Goal: Task Accomplishment & Management: Understand process/instructions

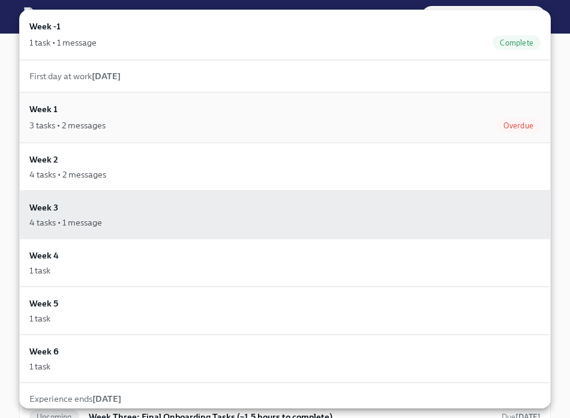
click at [91, 126] on div "3 tasks • 2 messages" at bounding box center [67, 125] width 76 height 12
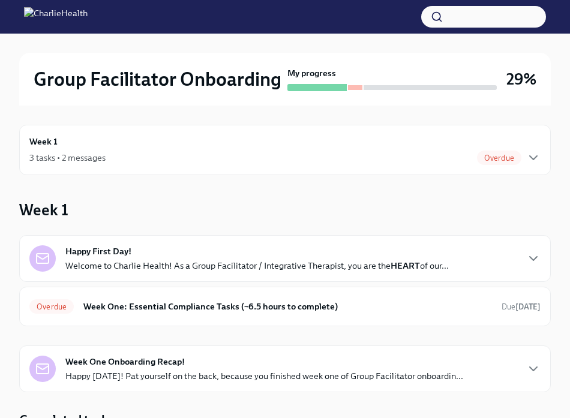
click at [115, 282] on div "Happy First Day! Welcome to Charlie Health! As a Group Facilitator / Integrativ…" at bounding box center [284, 280] width 531 height 91
click at [114, 267] on p "Welcome to Charlie Health! As a Group Facilitator / Integrative Therapist, you …" at bounding box center [256, 266] width 383 height 12
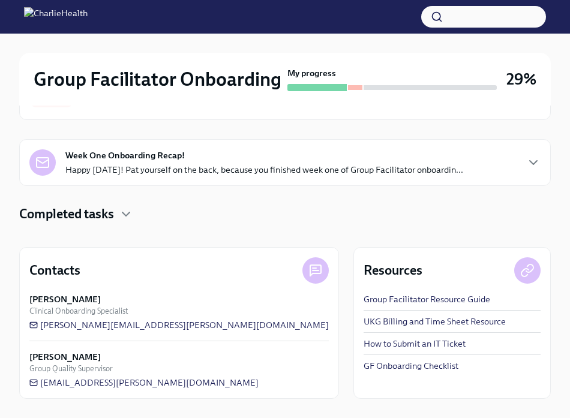
scroll to position [693, 0]
click at [133, 174] on p "Happy Friday! Pat yourself on the back, because you finished week one of Group …" at bounding box center [264, 170] width 398 height 12
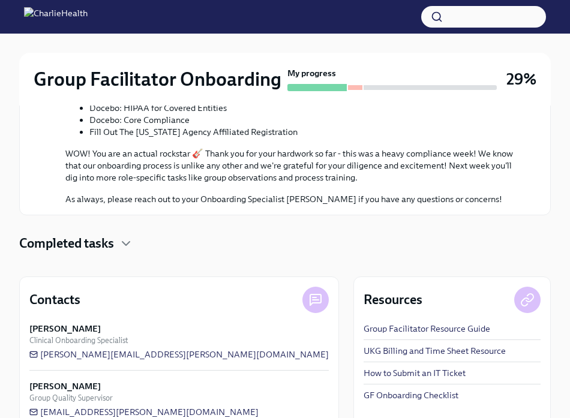
scroll to position [1103, 0]
drag, startPoint x: 224, startPoint y: 181, endPoint x: 85, endPoint y: 154, distance: 141.7
click at [85, 137] on ul "Software Set-Up Orientation Videos Logging Your Time Relias: Employee Orientati…" at bounding box center [293, 29] width 456 height 216
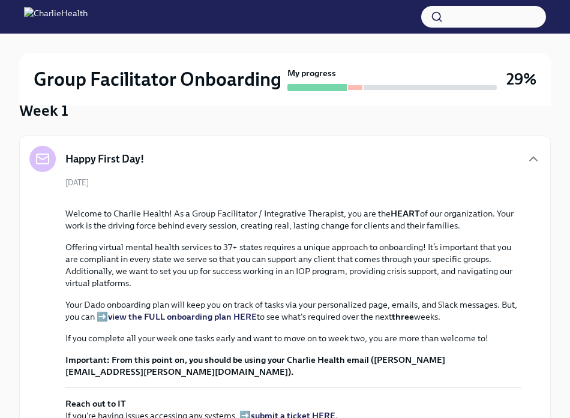
scroll to position [0, 0]
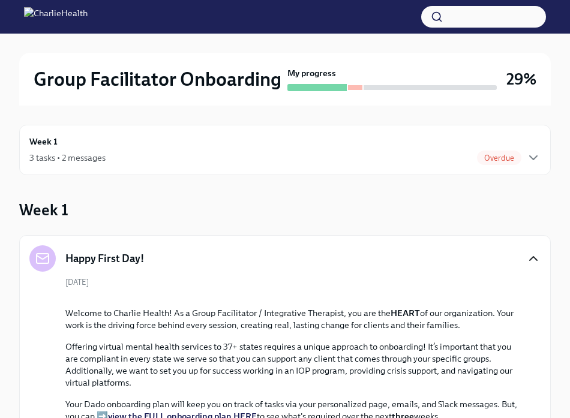
click at [536, 261] on icon "button" at bounding box center [533, 258] width 14 height 14
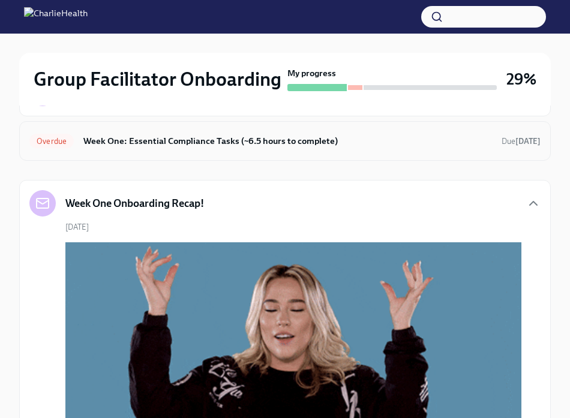
scroll to position [178, 0]
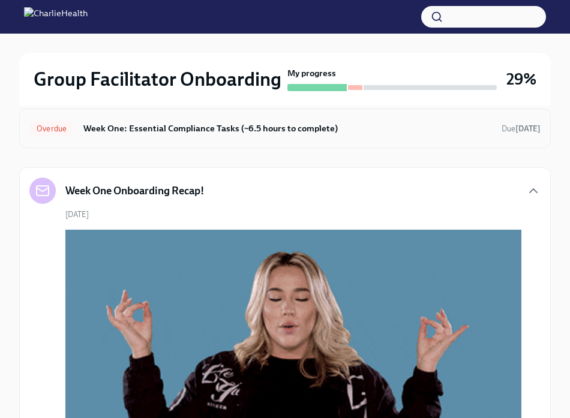
click at [463, 127] on h6 "Week One: Essential Compliance Tasks (~6.5 hours to complete)" at bounding box center [287, 128] width 408 height 13
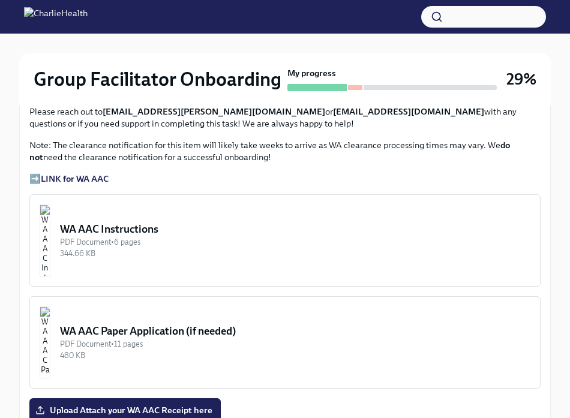
scroll to position [945, 0]
click at [139, 228] on div "WA AAC Instructions" at bounding box center [295, 228] width 470 height 14
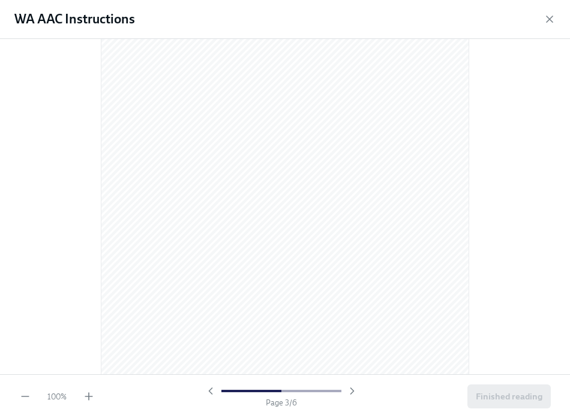
scroll to position [0, 0]
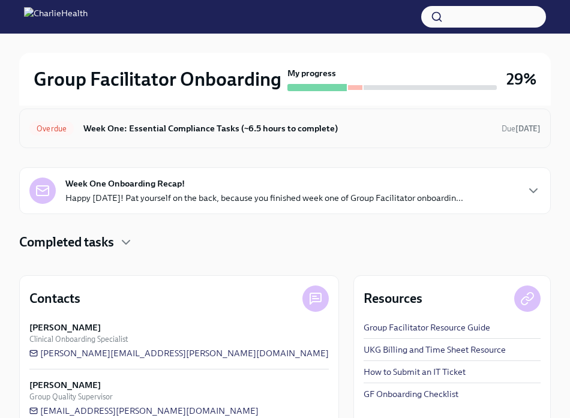
click at [464, 136] on div "Overdue Week One: Essential Compliance Tasks (~6.5 hours to complete) Due 4 day…" at bounding box center [284, 128] width 511 height 19
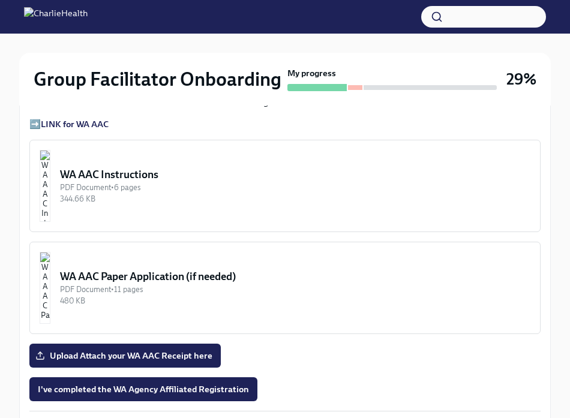
scroll to position [1000, 0]
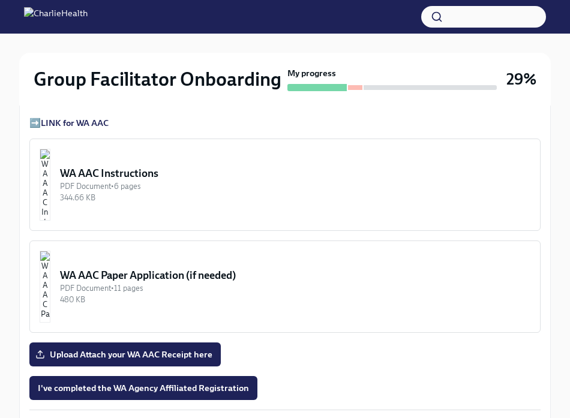
click at [259, 163] on button "WA AAC Instructions PDF Document • 6 pages 344.66 KB" at bounding box center [284, 185] width 511 height 92
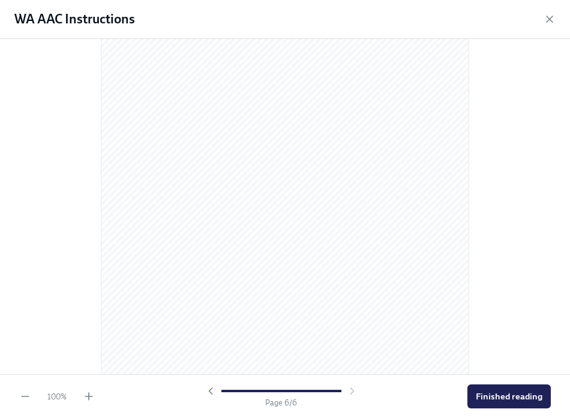
scroll to position [2510, 0]
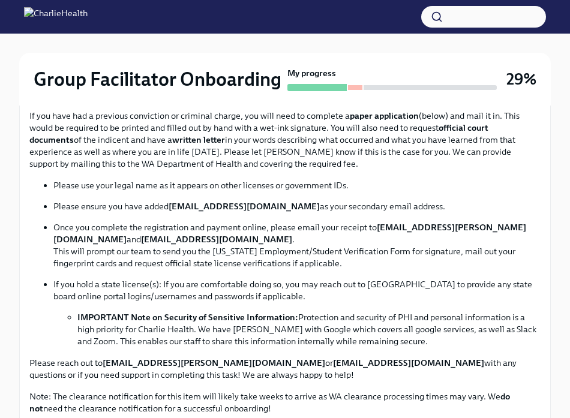
scroll to position [713, 0]
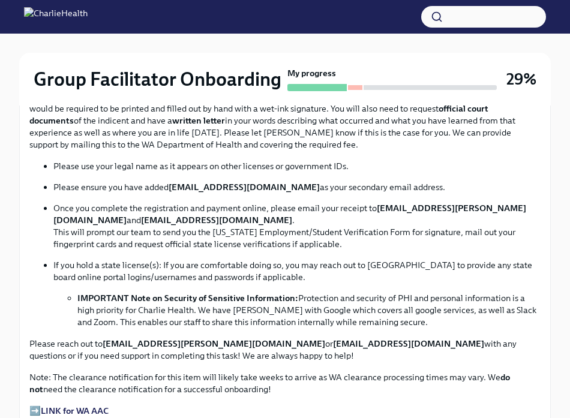
drag, startPoint x: 169, startPoint y: 186, endPoint x: 292, endPoint y: 179, distance: 123.2
click at [292, 179] on ul "Please use your legal name as it appears on other licenses or government IDs. P…" at bounding box center [284, 244] width 511 height 168
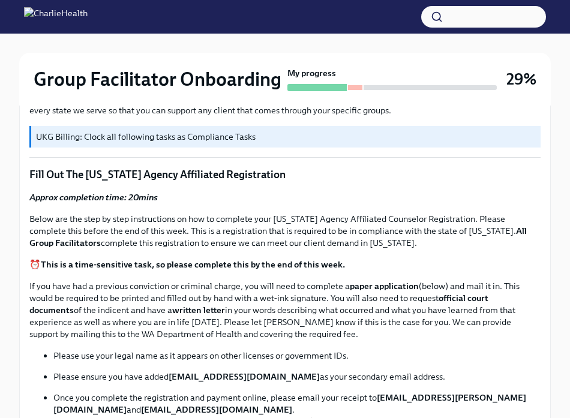
scroll to position [524, 0]
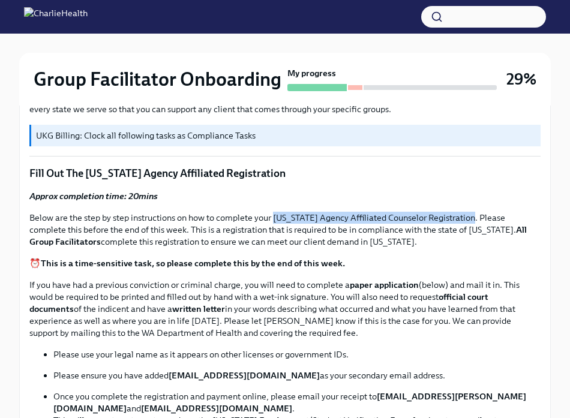
drag, startPoint x: 274, startPoint y: 217, endPoint x: 476, endPoint y: 218, distance: 202.1
click at [476, 218] on p "Below are the step by step instructions on how to complete your Washington Agen…" at bounding box center [284, 230] width 511 height 36
copy p "Washington Agency Affiliated Counselor Registration"
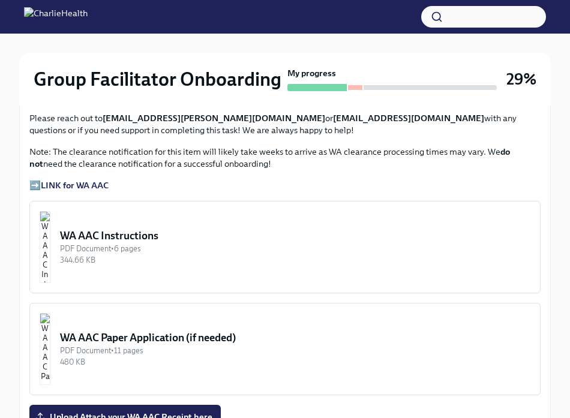
scroll to position [957, 0]
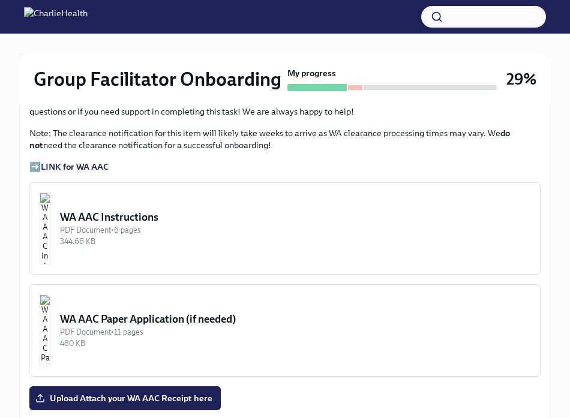
click at [34, 163] on p "➡️ LINK for WA AAC" at bounding box center [284, 167] width 511 height 12
click at [34, 168] on p "➡️ LINK for WA AAC" at bounding box center [284, 167] width 511 height 12
click at [65, 167] on strong "LINK for WA AAC" at bounding box center [75, 166] width 68 height 11
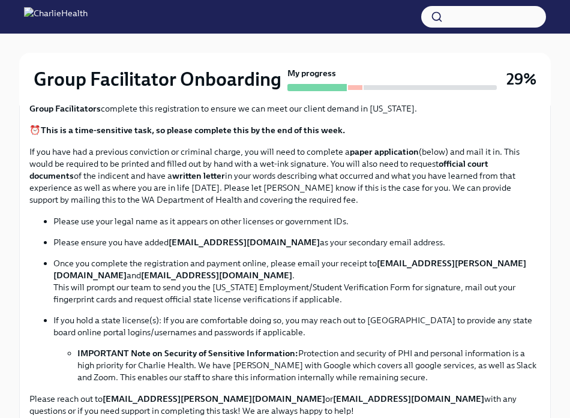
scroll to position [658, 0]
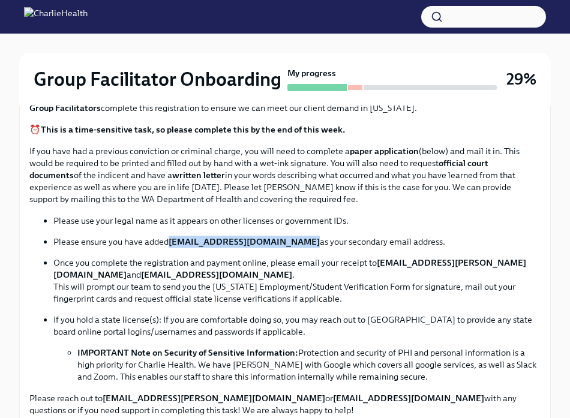
drag, startPoint x: 292, startPoint y: 243, endPoint x: 169, endPoint y: 242, distance: 123.0
click at [169, 242] on strong "[EMAIL_ADDRESS][DOMAIN_NAME]" at bounding box center [244, 241] width 151 height 11
copy strong "[EMAIL_ADDRESS][DOMAIN_NAME]"
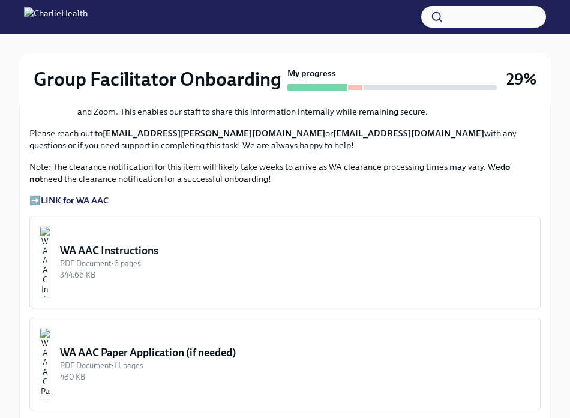
scroll to position [921, 0]
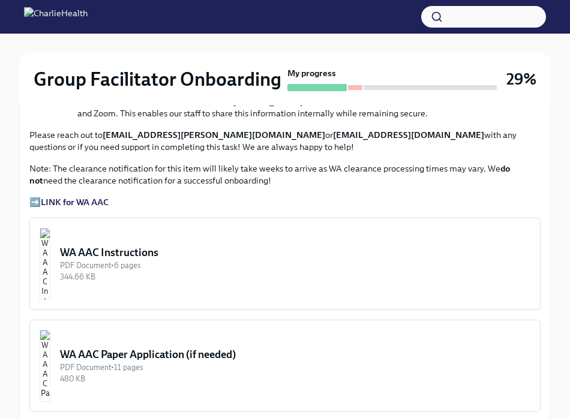
click at [43, 289] on img "button" at bounding box center [45, 264] width 11 height 72
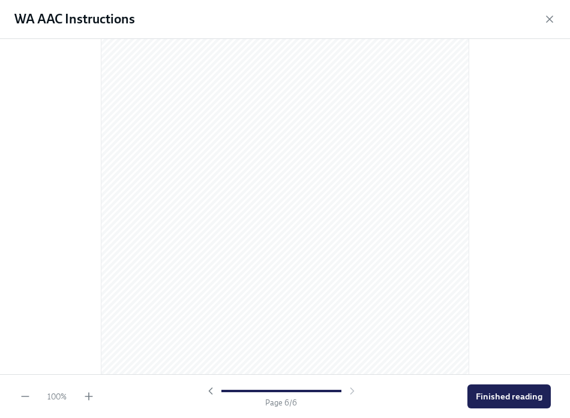
scroll to position [2537, 0]
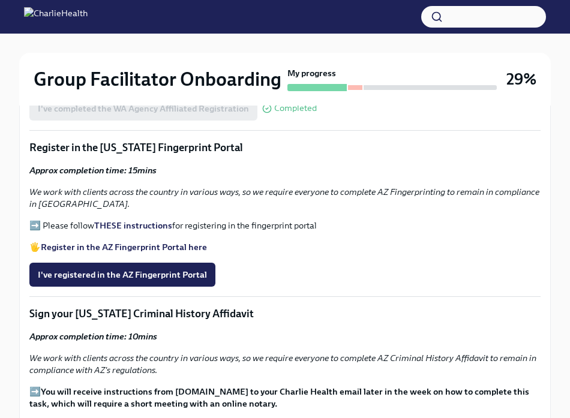
scroll to position [1279, 0]
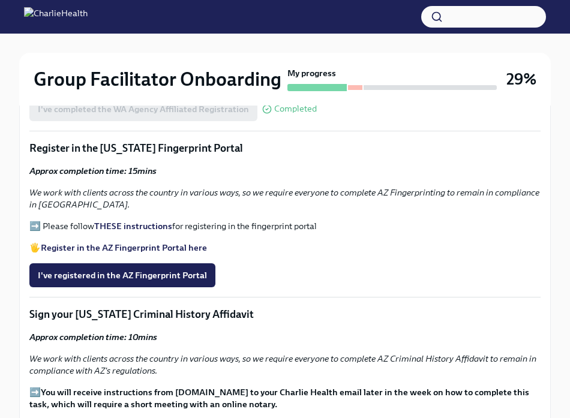
click at [133, 224] on strong "THESE instructions" at bounding box center [133, 226] width 78 height 11
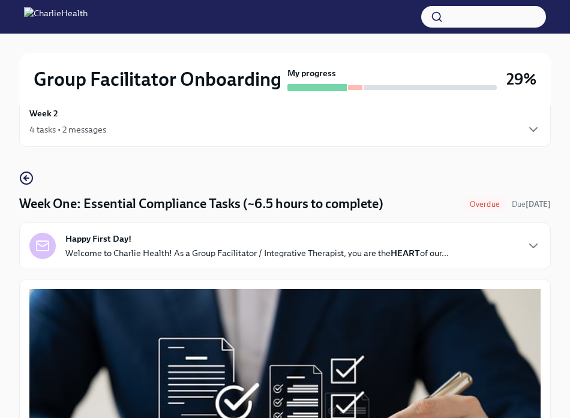
scroll to position [0, 0]
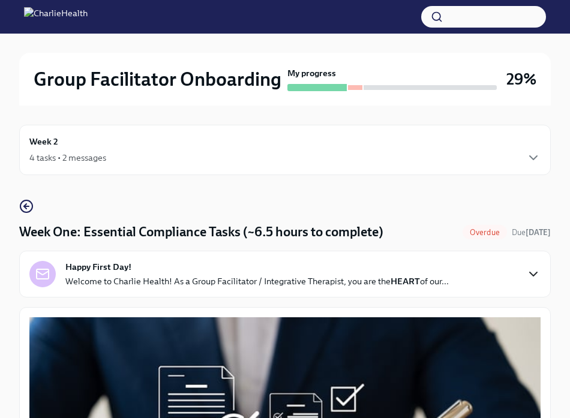
click at [531, 274] on icon "button" at bounding box center [533, 274] width 7 height 4
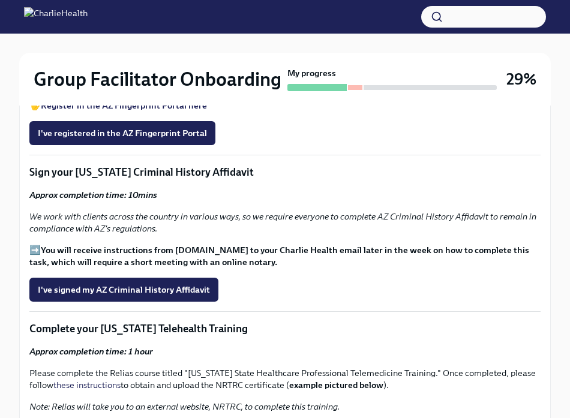
scroll to position [1822, 0]
